Goal: Task Accomplishment & Management: Use online tool/utility

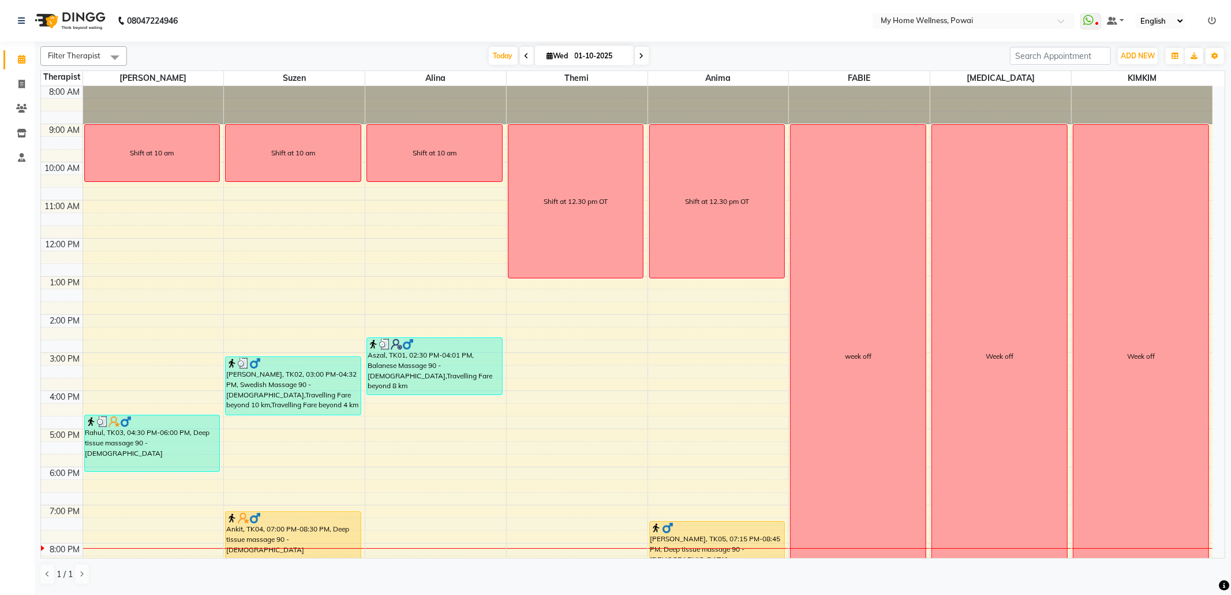
scroll to position [69, 0]
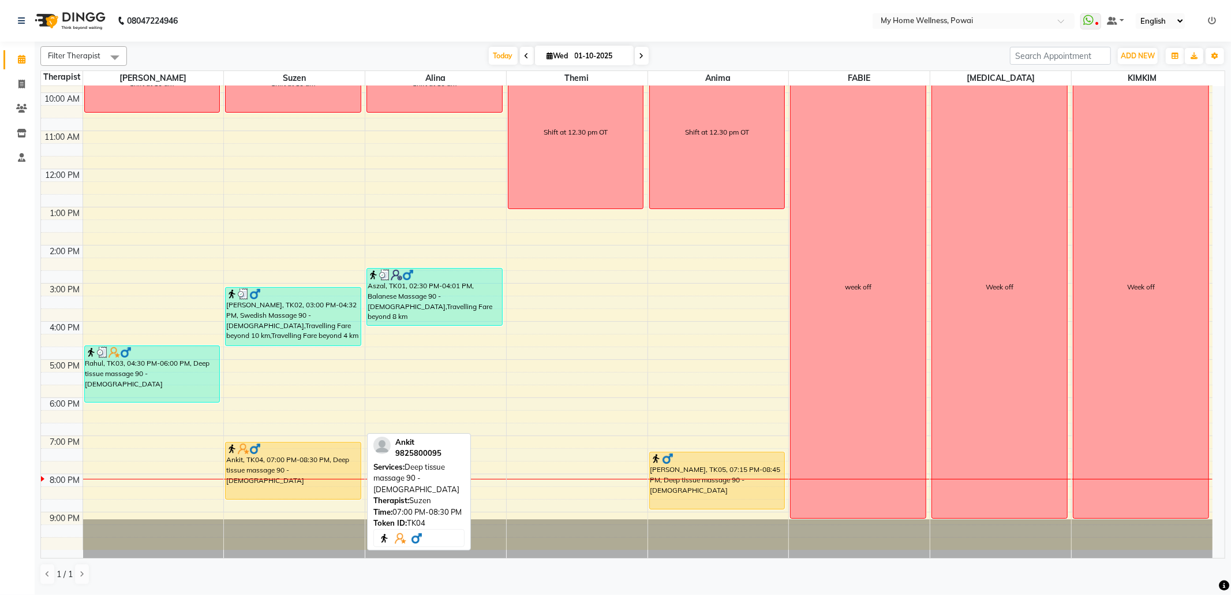
click at [322, 460] on div "Ankit, TK04, 07:00 PM-08:30 PM, Deep tissue massage 90 - [DEMOGRAPHIC_DATA]" at bounding box center [293, 470] width 135 height 57
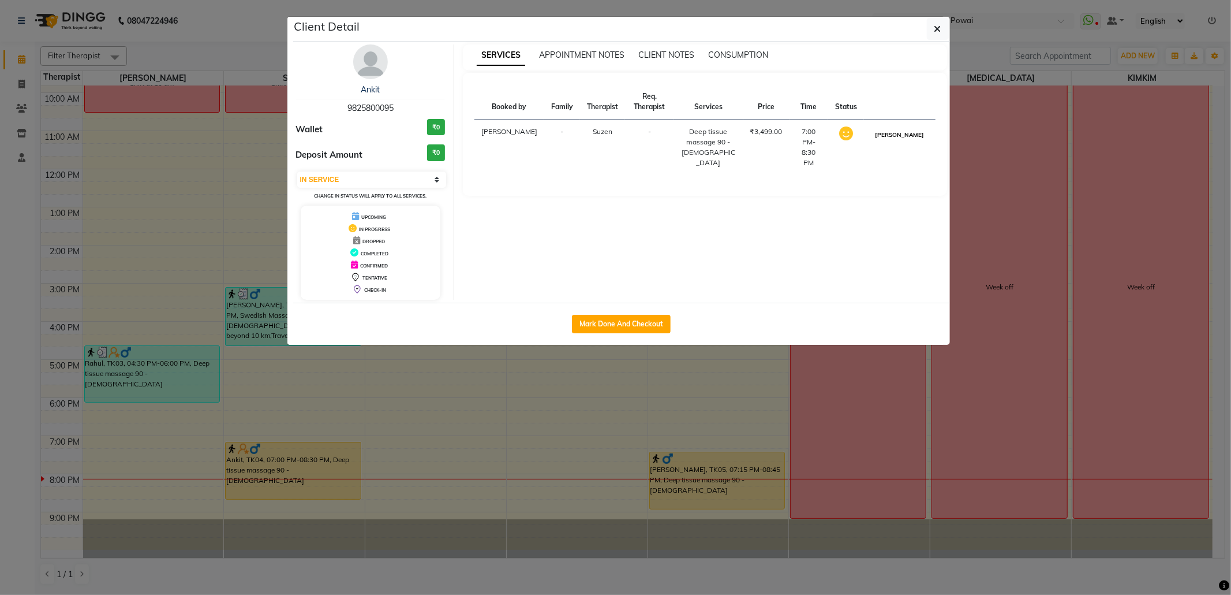
click at [922, 142] on button "[PERSON_NAME]" at bounding box center [899, 135] width 55 height 14
select select "3"
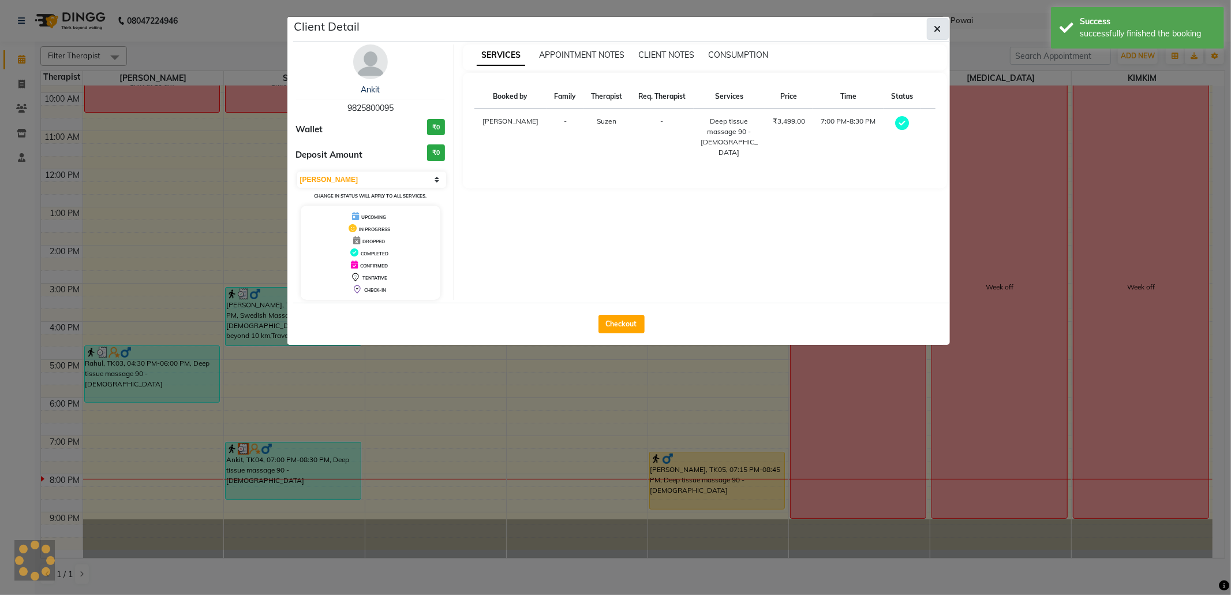
click at [933, 38] on button "button" at bounding box center [938, 29] width 22 height 22
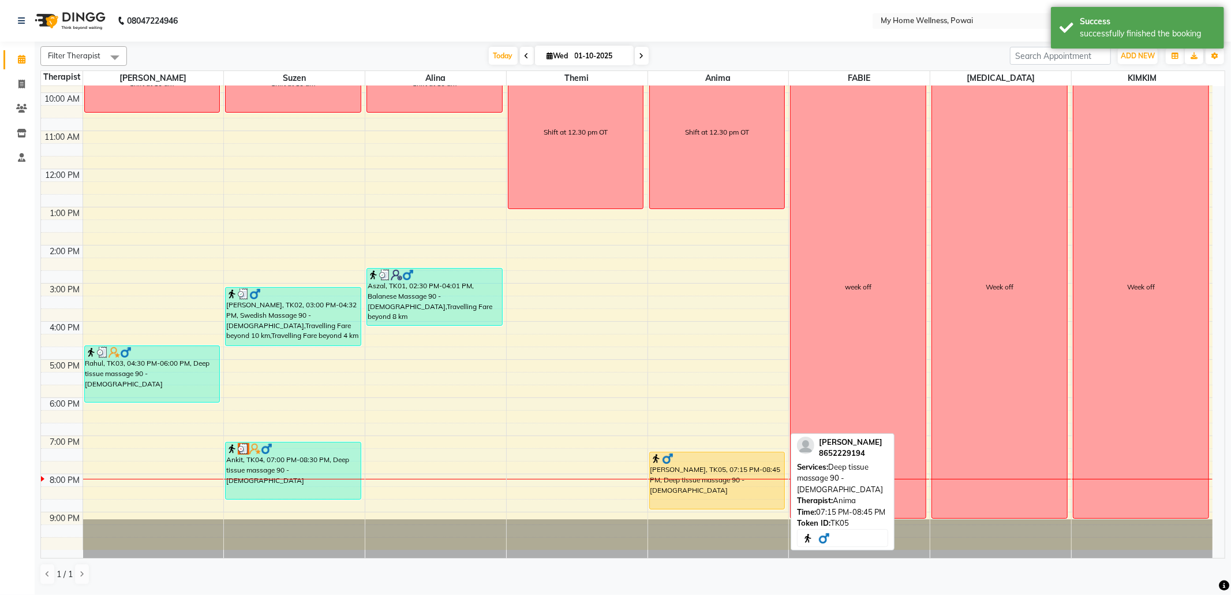
click at [713, 484] on div "[PERSON_NAME], TK05, 07:15 PM-08:45 PM, Deep tissue massage 90 - [DEMOGRAPHIC_D…" at bounding box center [717, 480] width 135 height 57
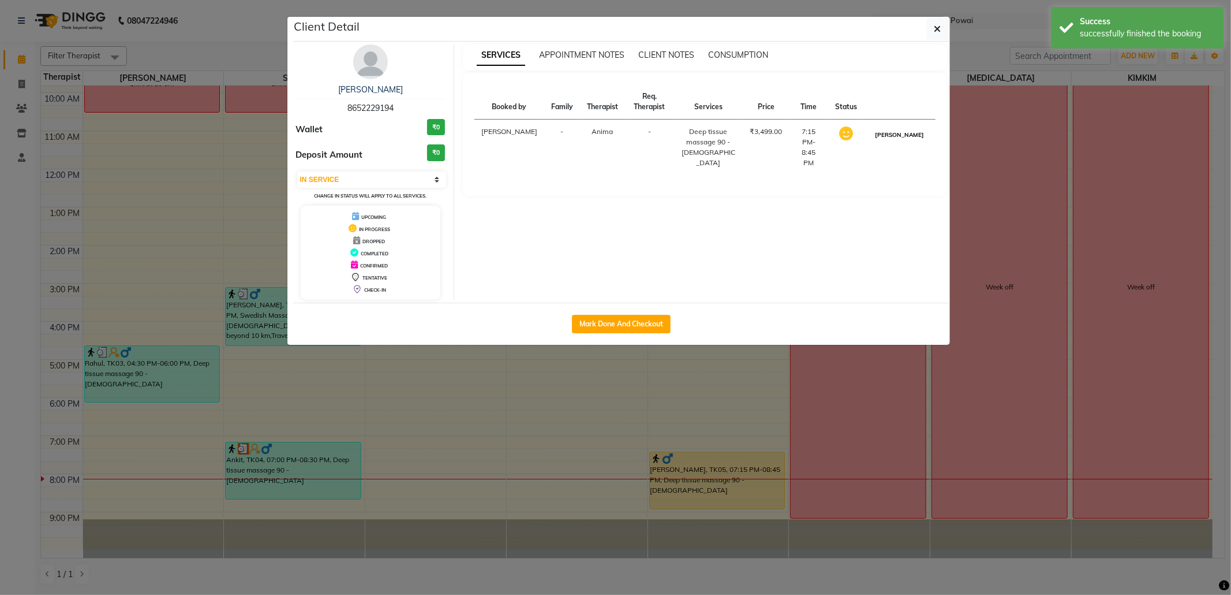
click at [915, 142] on button "[PERSON_NAME]" at bounding box center [899, 135] width 55 height 14
select select "3"
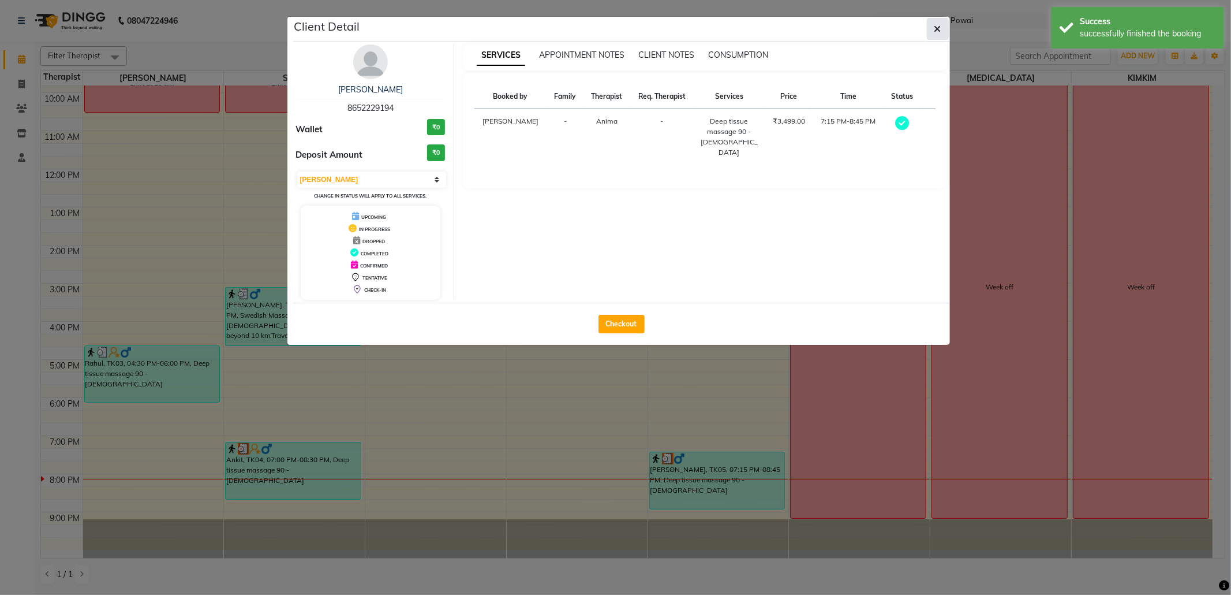
click at [932, 32] on button "button" at bounding box center [938, 29] width 22 height 22
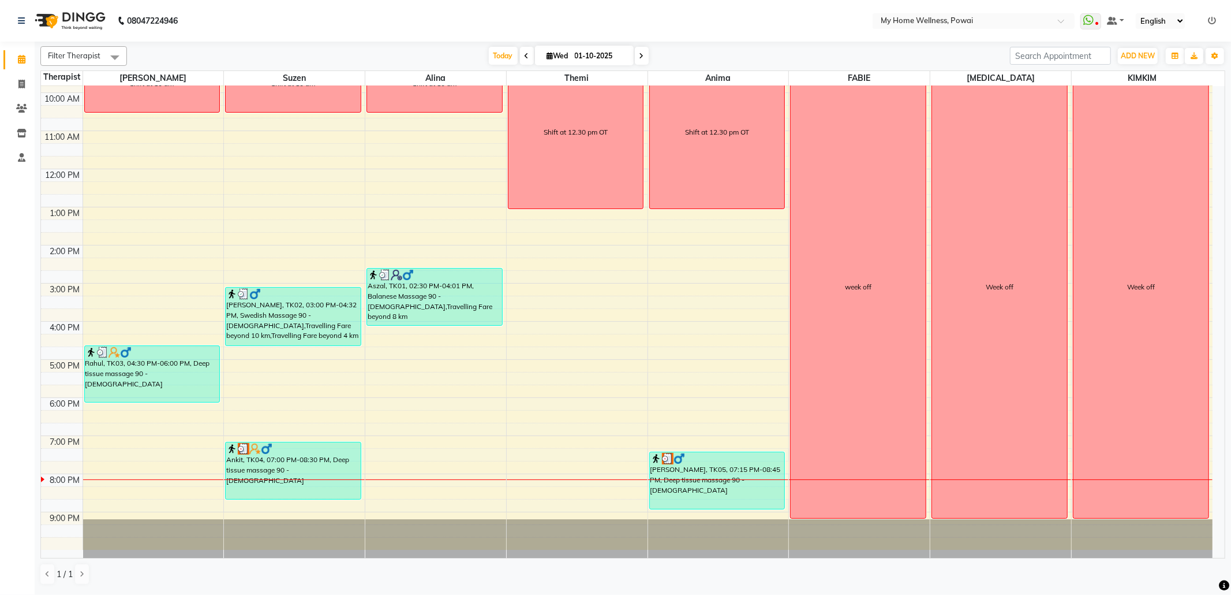
click at [640, 60] on span at bounding box center [642, 56] width 14 height 18
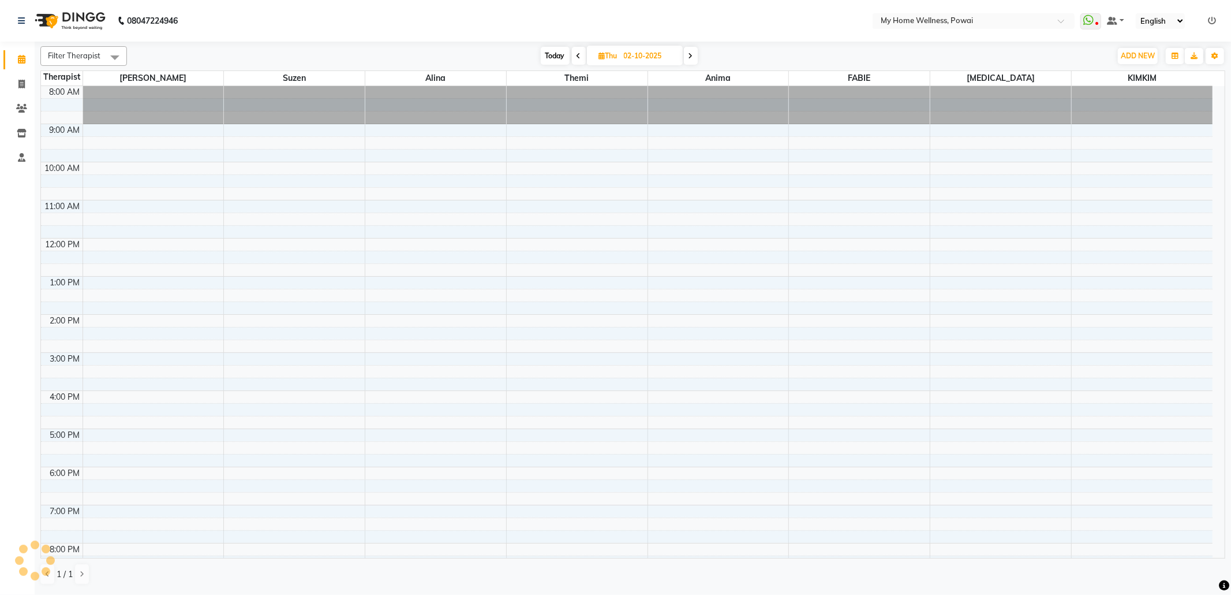
scroll to position [70, 0]
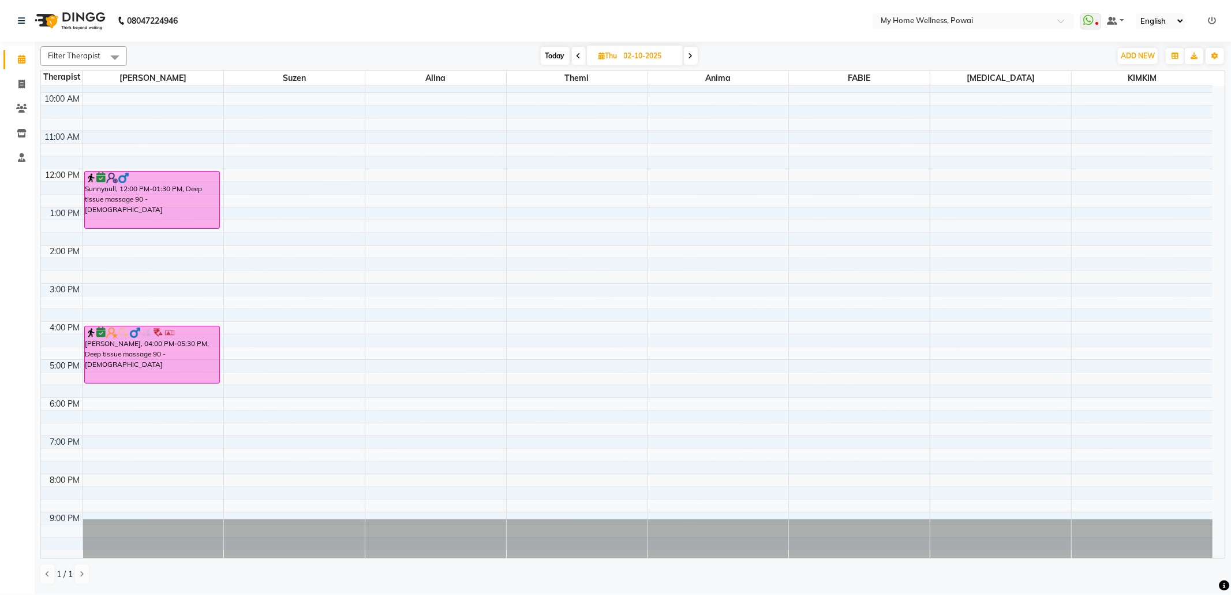
click at [552, 54] on span "Today" at bounding box center [555, 56] width 29 height 18
type input "01-10-2025"
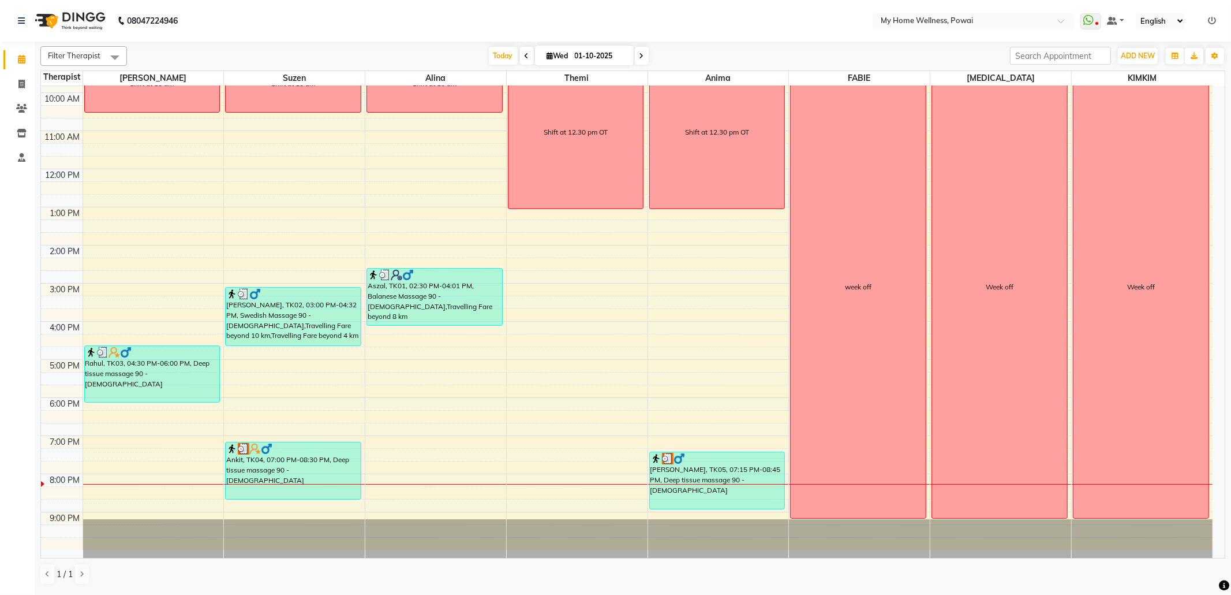
click at [367, 20] on nav "08047224946 Select Location × My Home Wellness, Powai WhatsApp Status ✕ Status:…" at bounding box center [615, 21] width 1231 height 42
